Goal: Complete application form

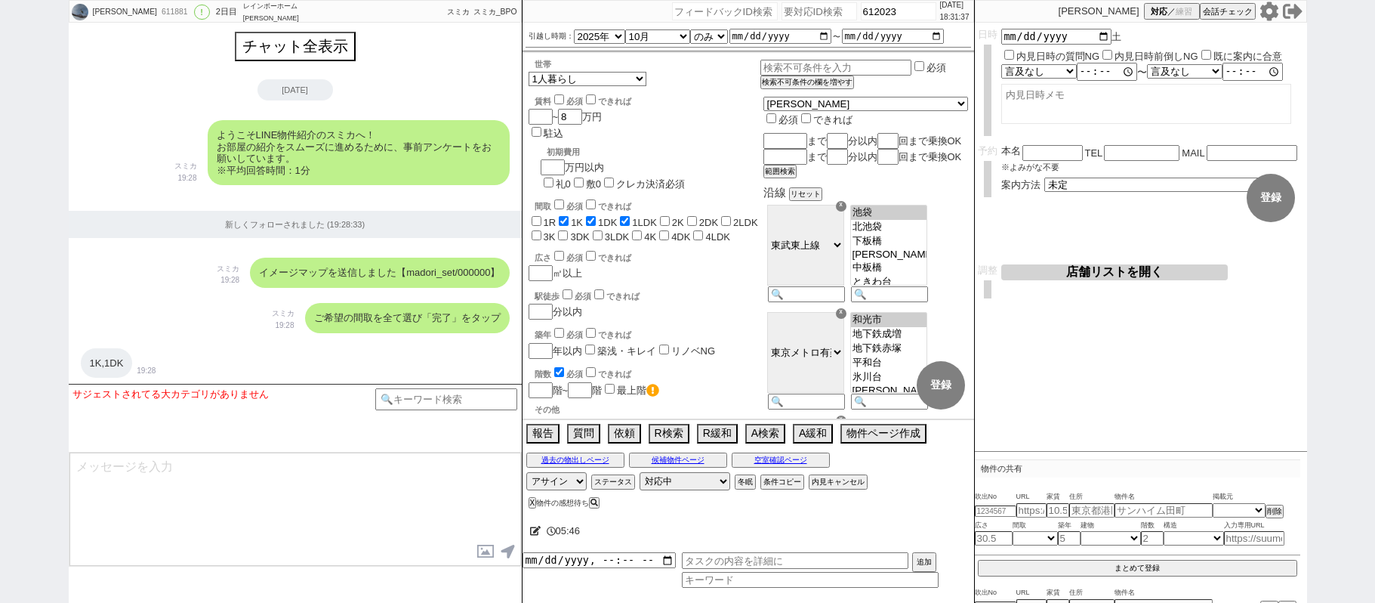
select select "2025"
select select "10"
select select "36"
select select "0"
select select "35"
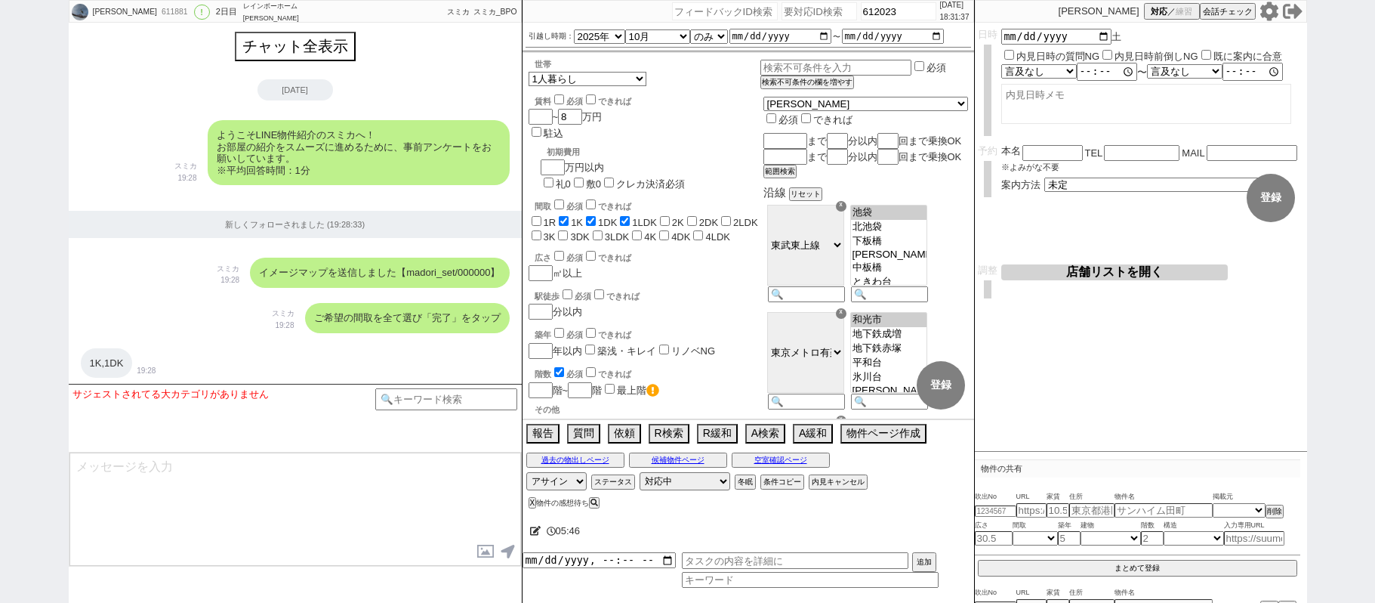
select select "[DATE]"
select select "65"
select select
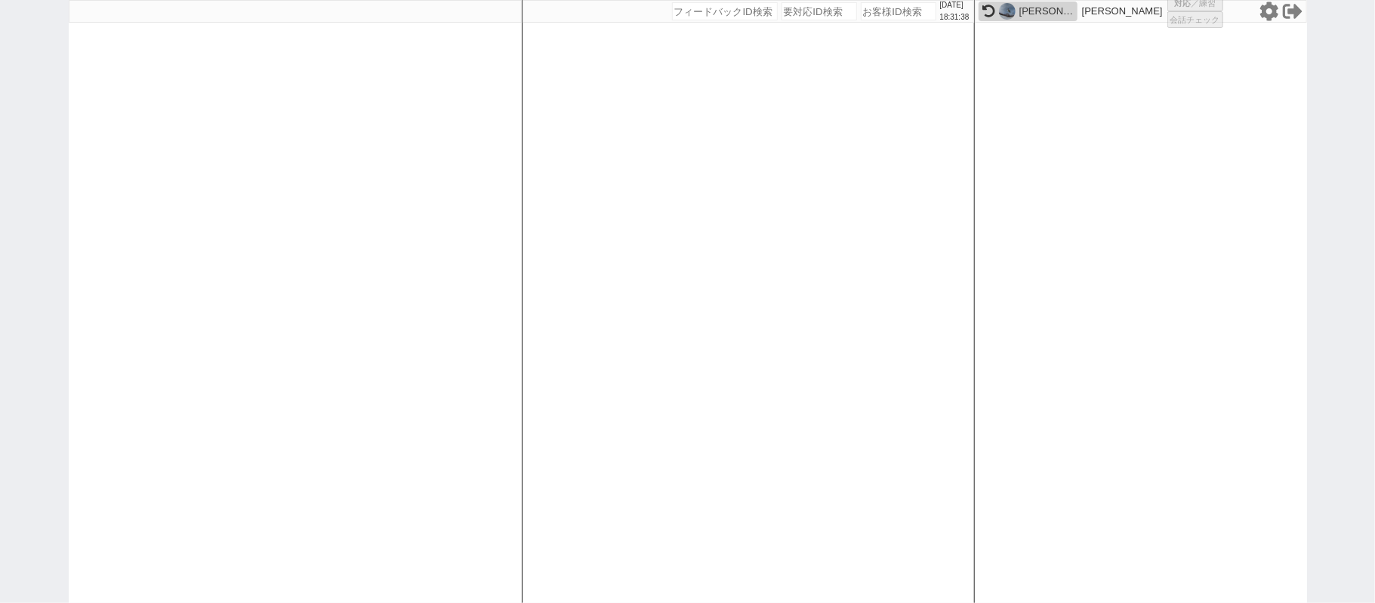
select select
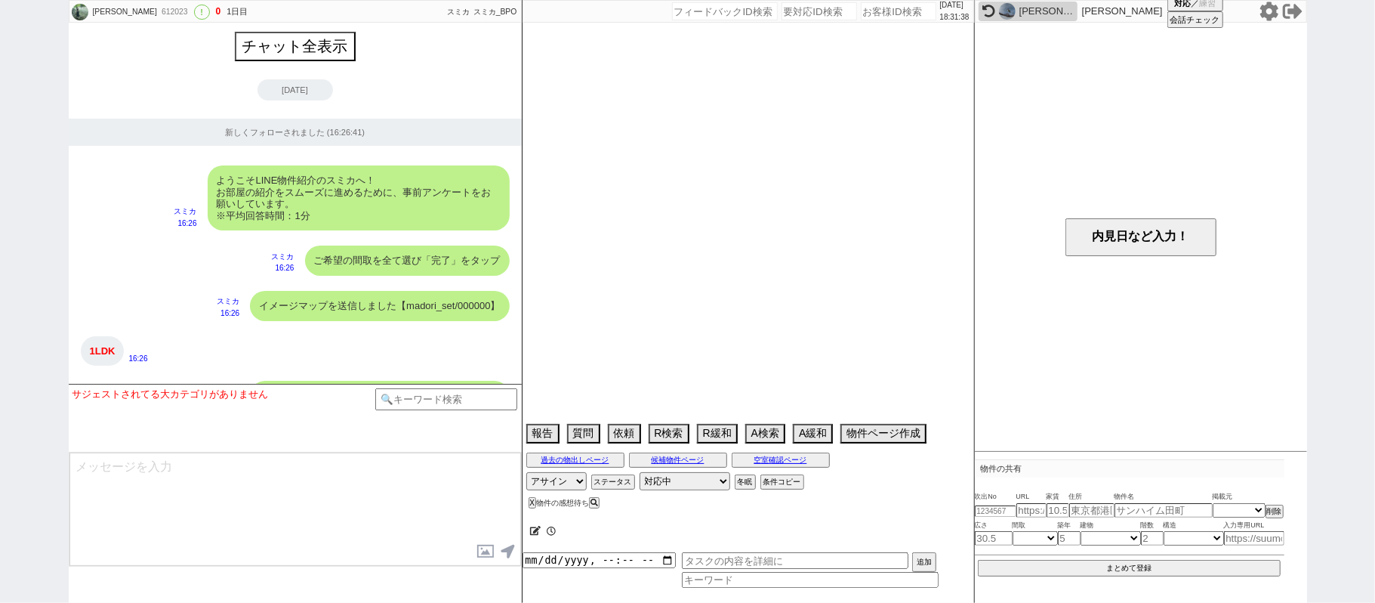
scroll to position [1219, 0]
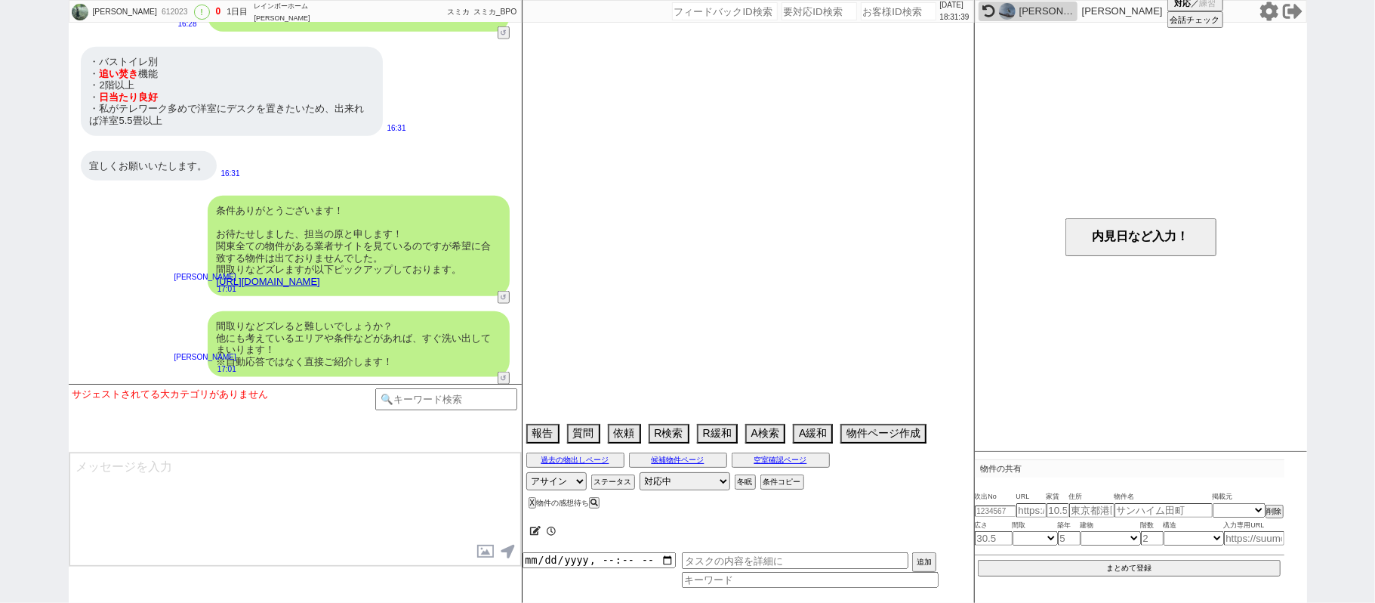
select select "15"
select select "1"
select select "75"
select select "68"
select select "14"
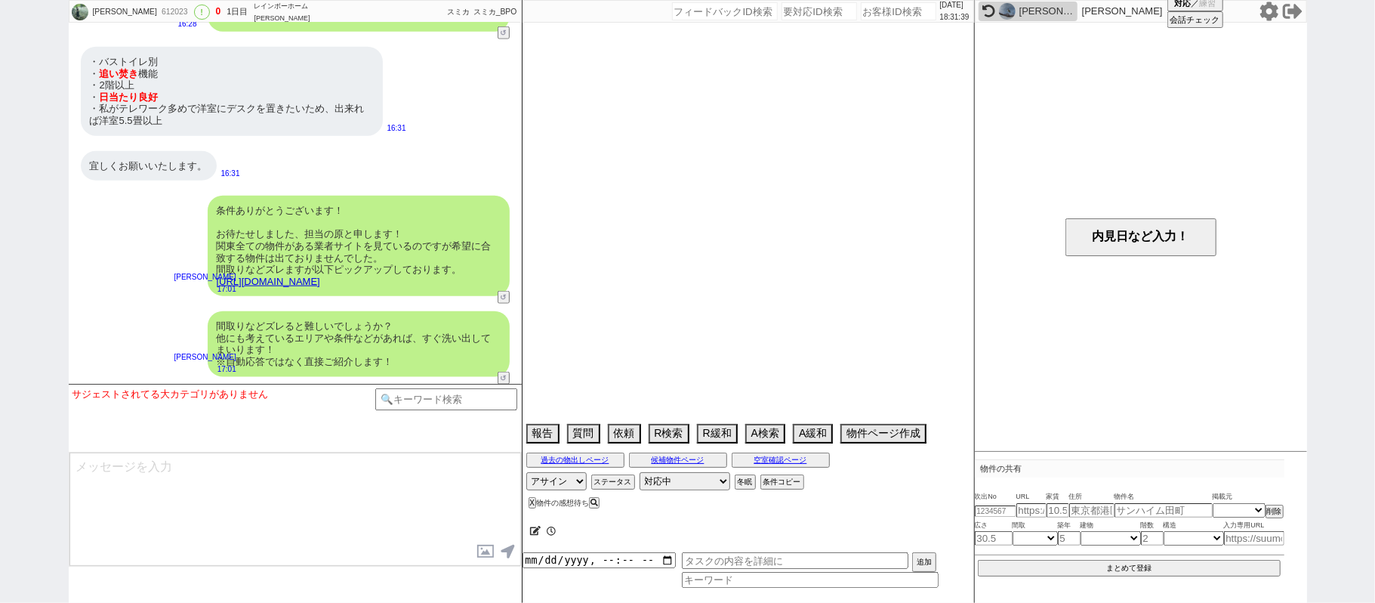
select select "60"
select select "823"
select select "65"
select select "59"
select select "64"
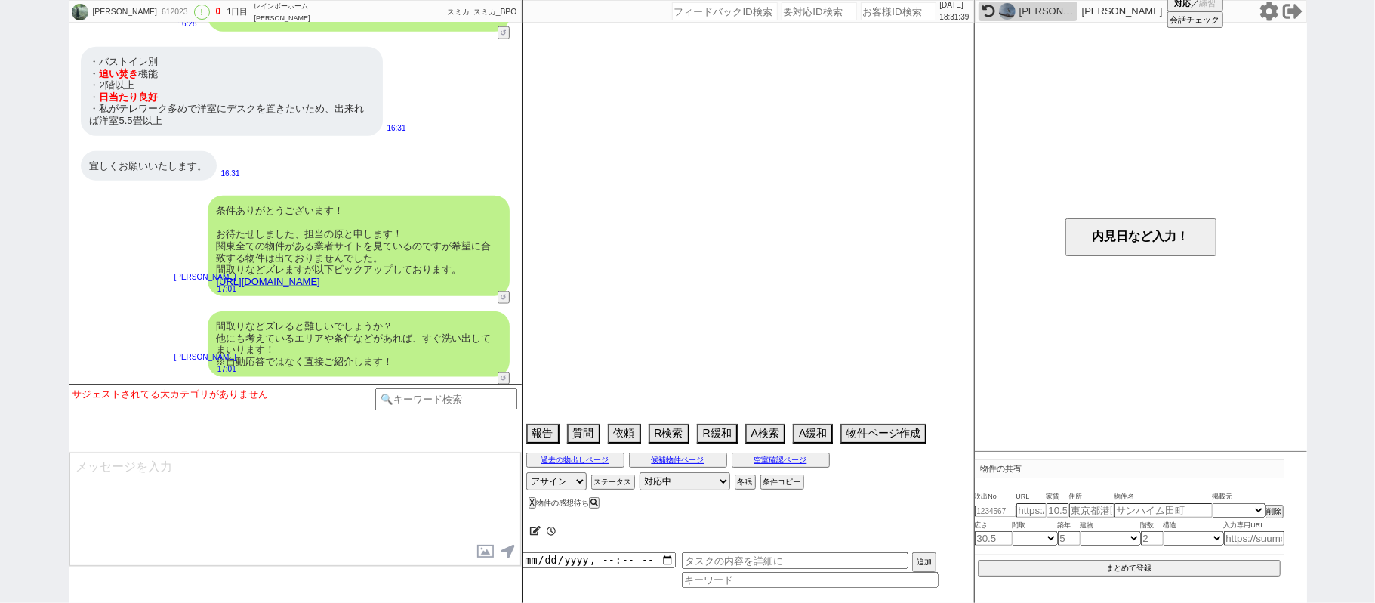
select select "[DATE]"
select select "70"
select select "1682"
select select "62"
select select "1510"
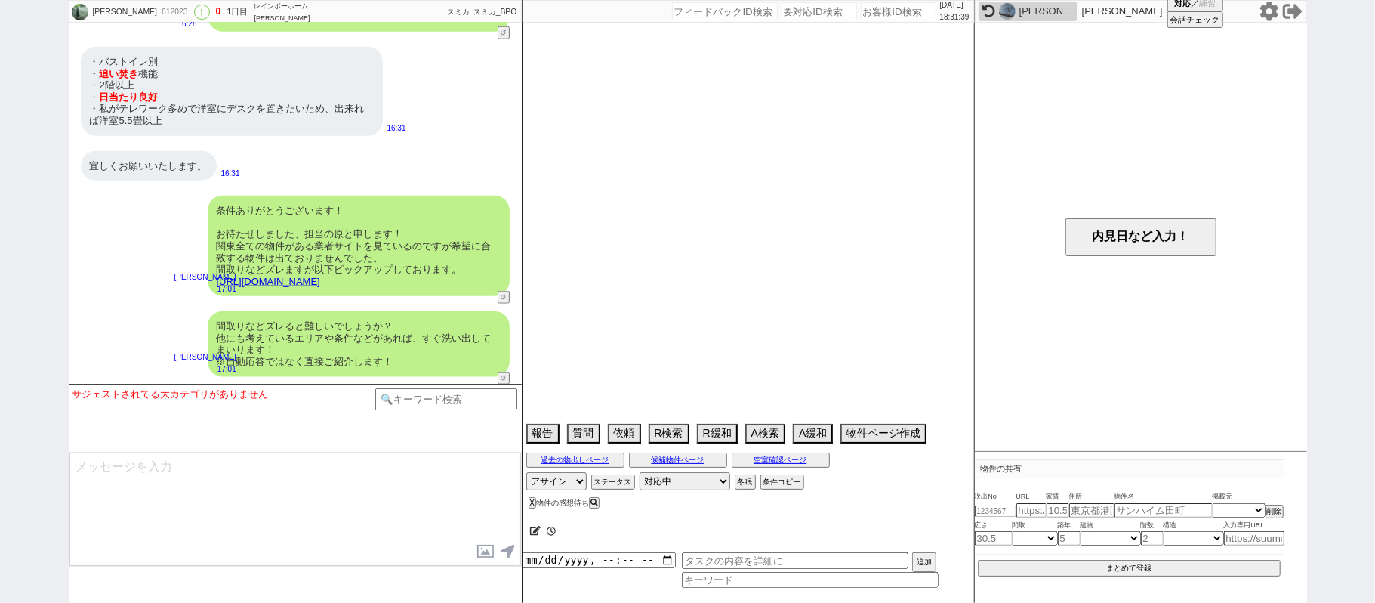
select select "67"
select select "23"
select select "731"
select select "63"
select select "71"
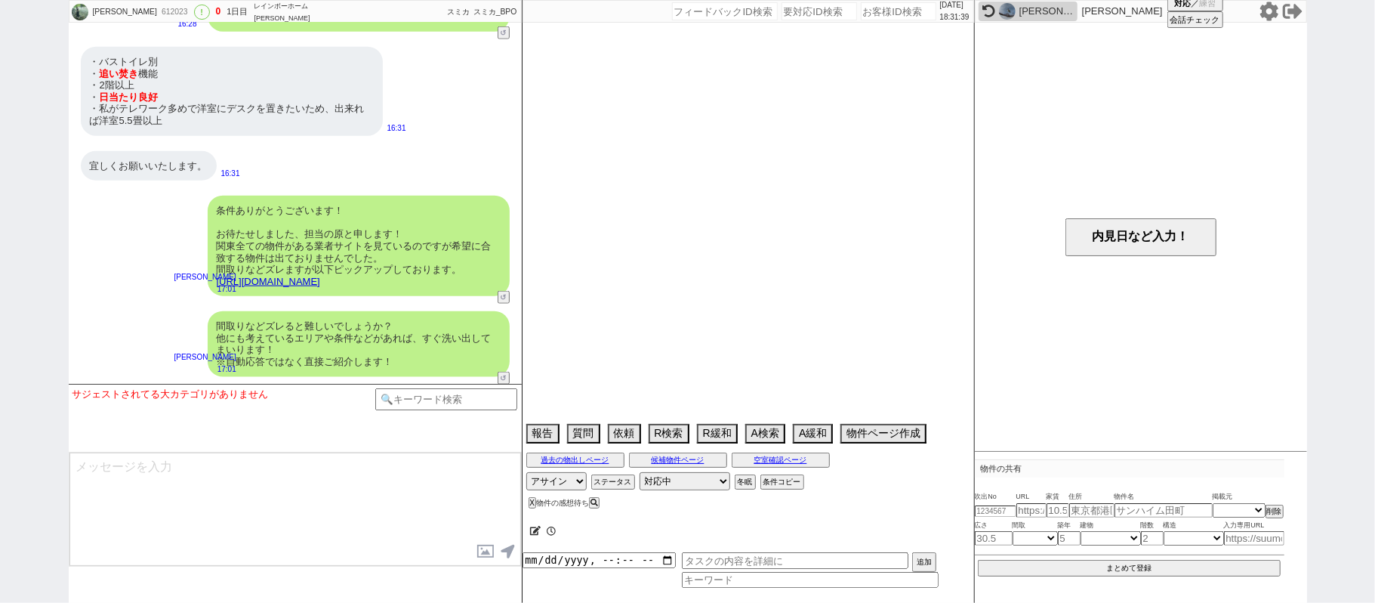
select select "50"
select select "35"
select select "25"
select select "3116"
select select "72"
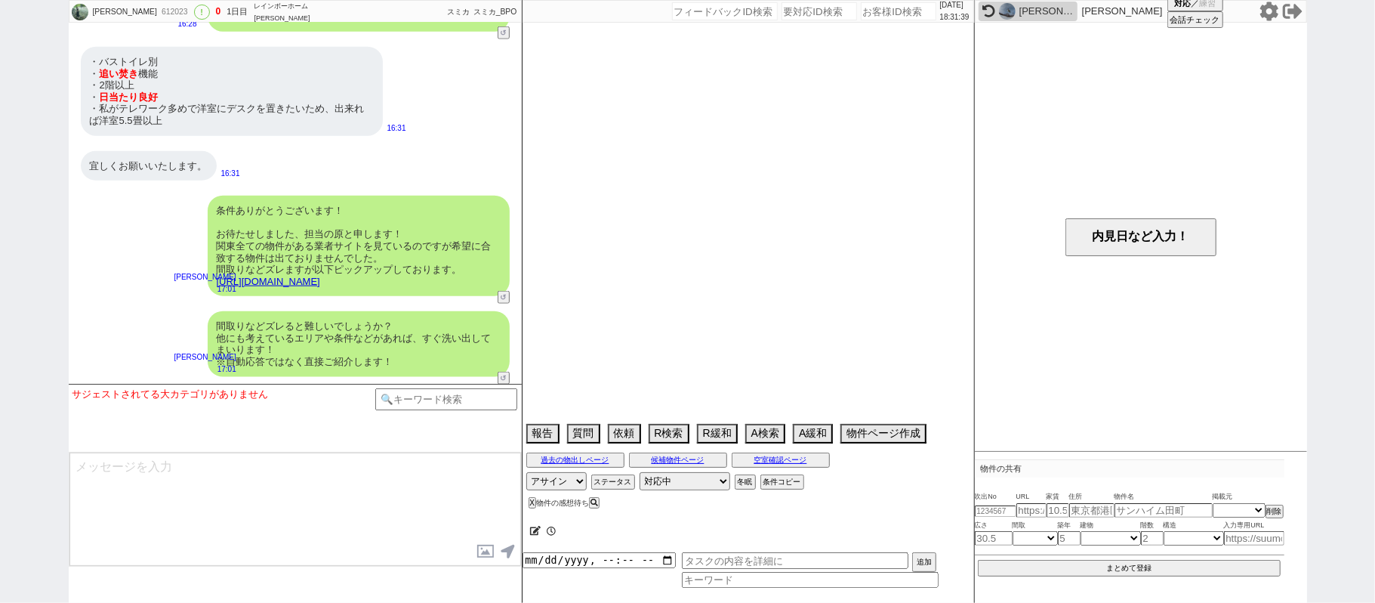
select select "[DATE]"
select select "48"
select select "44"
select select "66"
select select "36"
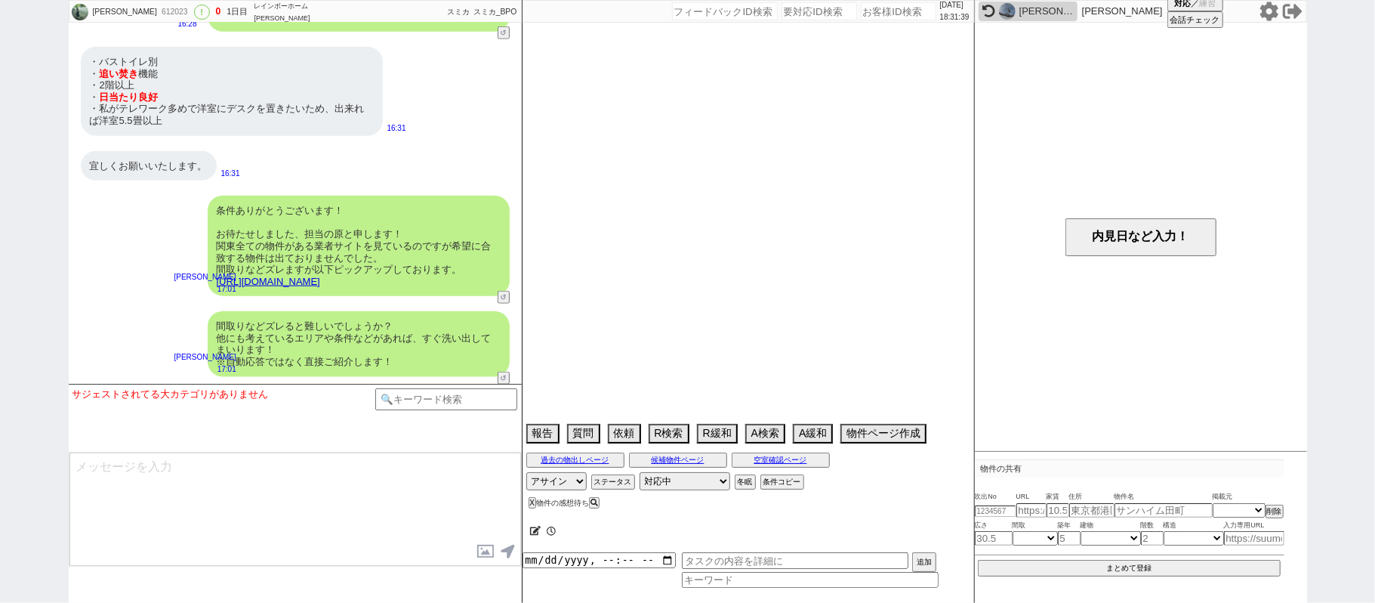
select select "47"
select select "38"
select select "53"
select select "27"
select select "61"
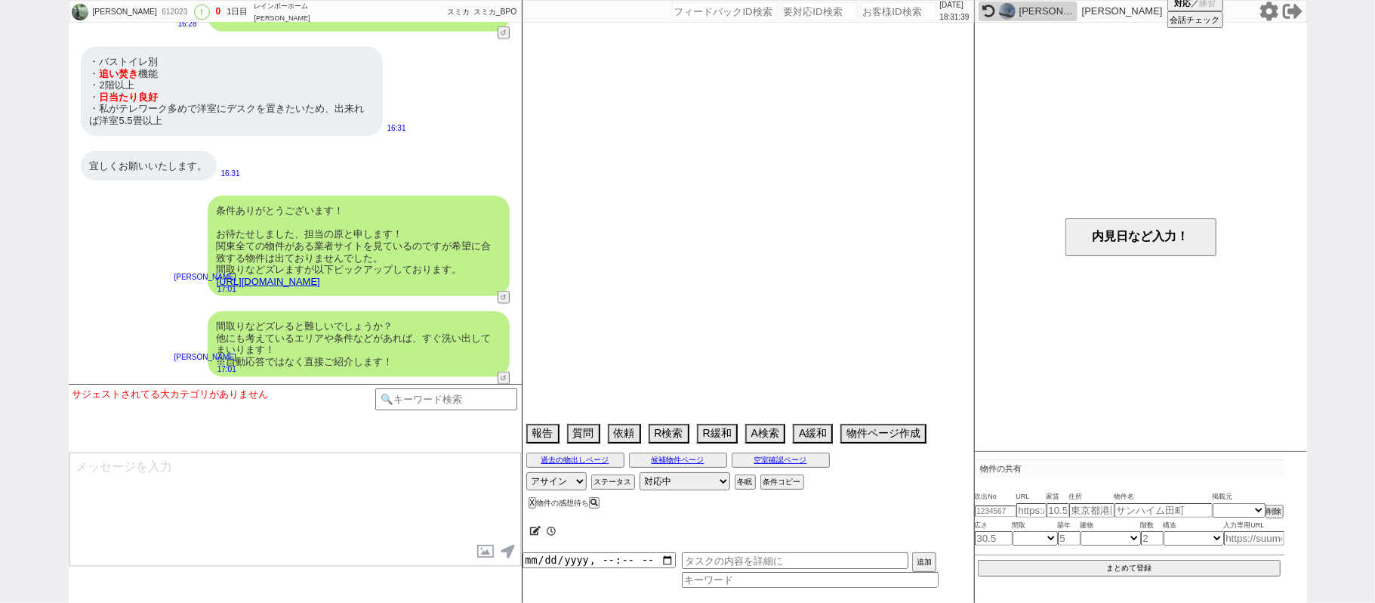
select select "37"
select select "29"
select select "11"
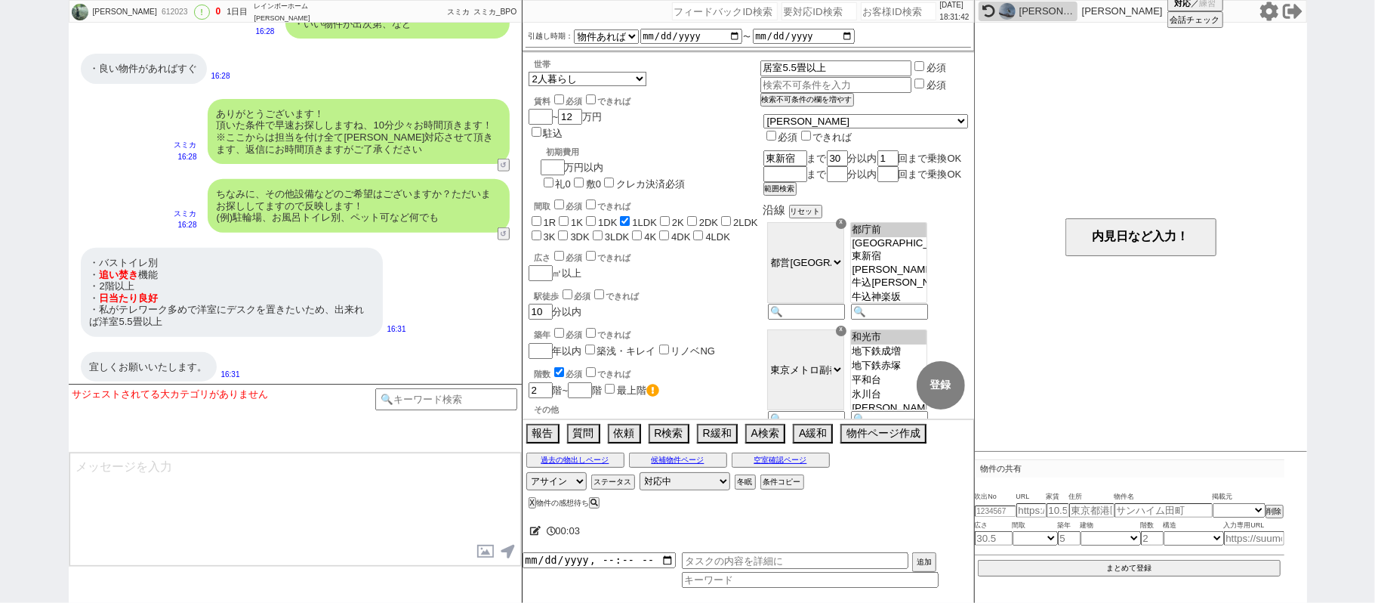
scroll to position [1218, 0]
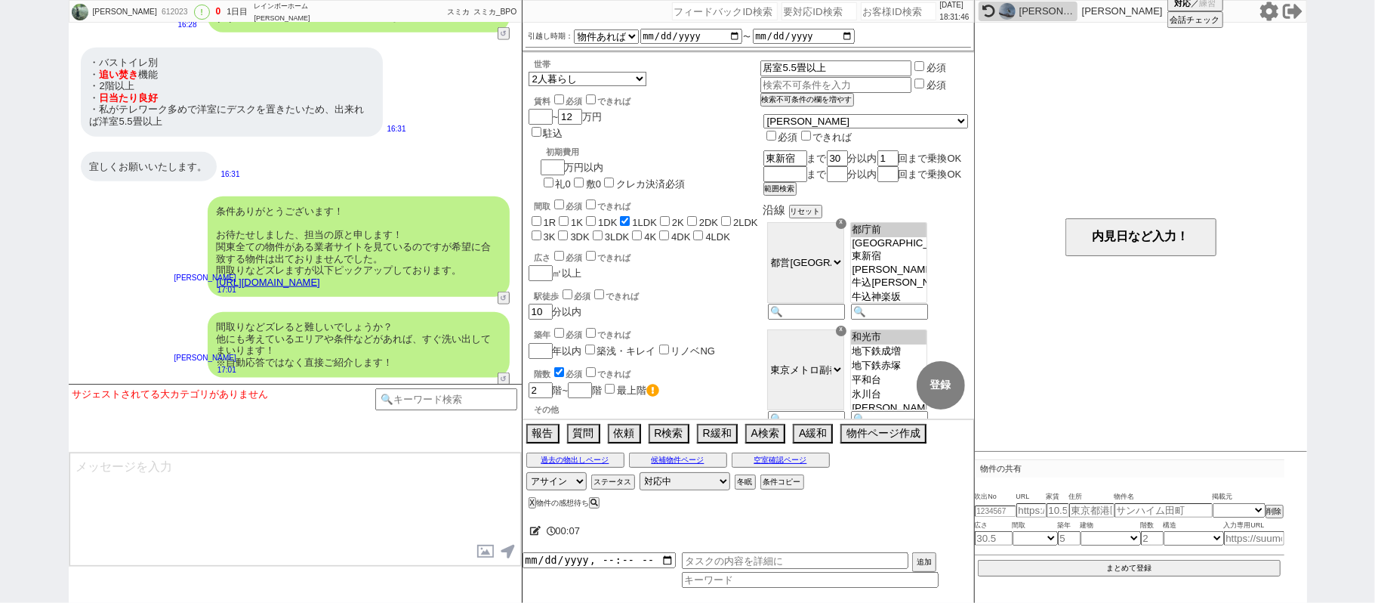
click at [446, 193] on div "条件ありがとうございます！ お待たせしました、担当の原と申します！ 関東全ての物件がある業者サイトを見ているのですが希望に合致する物件は出ておりませんでした。…" at bounding box center [295, 247] width 453 height 116
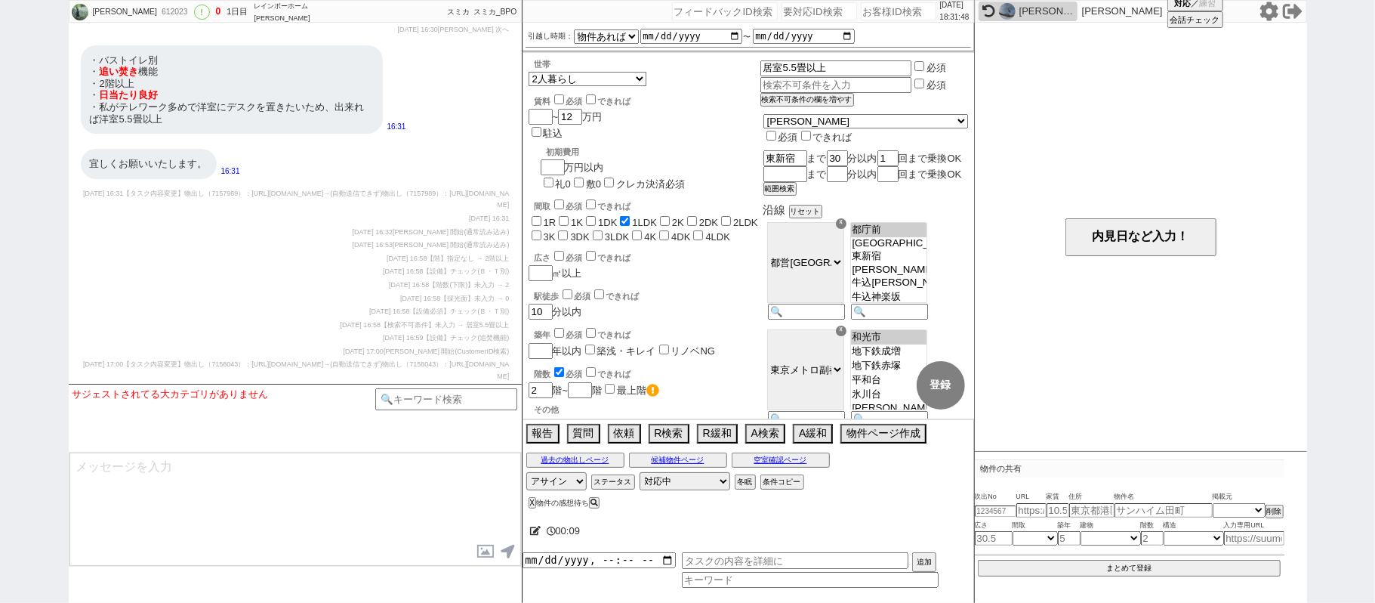
scroll to position [1722, 0]
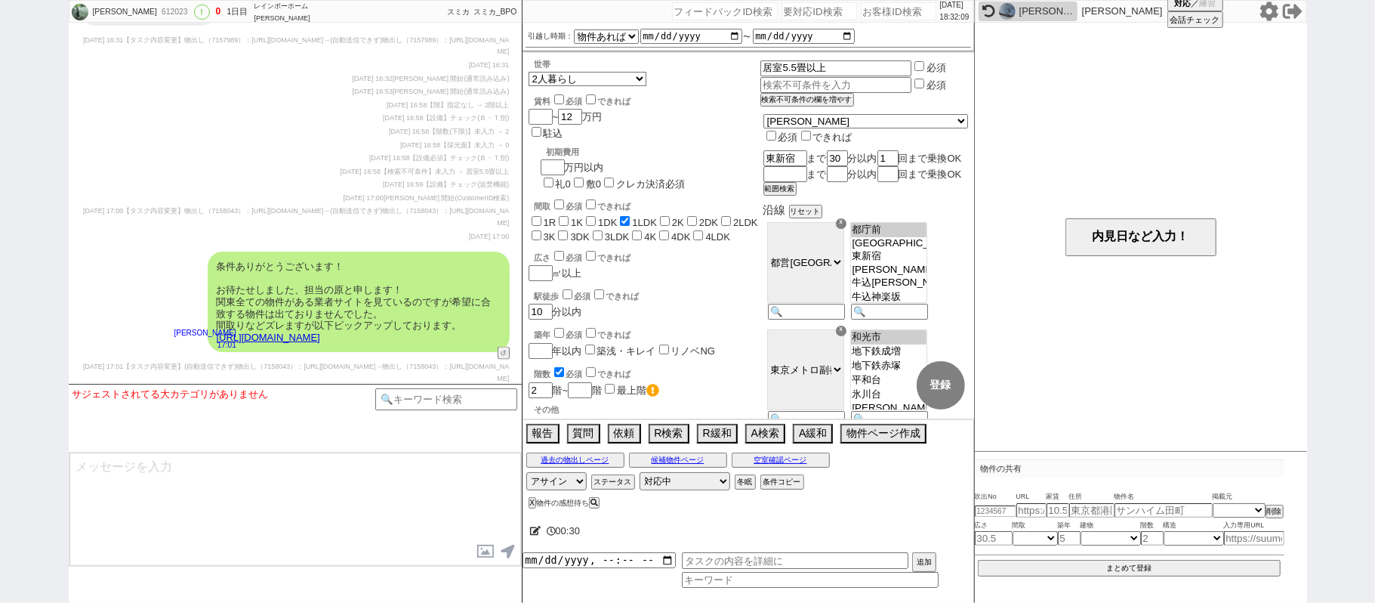
click at [30, 323] on div "[PERSON_NAME] 612023 ! 0 1日目 レインボーホーム [PERSON_NAME][GEOGRAPHIC_DATA]店 冬眠中 自社客 ス…" at bounding box center [687, 301] width 1375 height 603
drag, startPoint x: 1354, startPoint y: 94, endPoint x: 1325, endPoint y: 60, distance: 45.0
click at [1354, 94] on div "[PERSON_NAME] 612023 ! 0 1日目 レインボーホーム [PERSON_NAME][GEOGRAPHIC_DATA]店 冬眠中 自社客 ス…" at bounding box center [687, 301] width 1375 height 603
click at [1272, 10] on icon at bounding box center [1270, 12] width 20 height 20
